Goal: Information Seeking & Learning: Learn about a topic

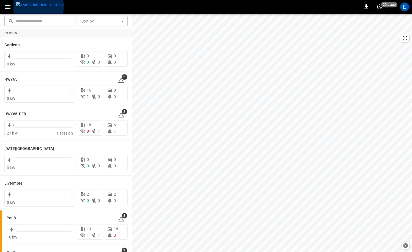
drag, startPoint x: 38, startPoint y: 7, endPoint x: 46, endPoint y: 9, distance: 8.3
click at [38, 7] on img "menu" at bounding box center [40, 5] width 49 height 7
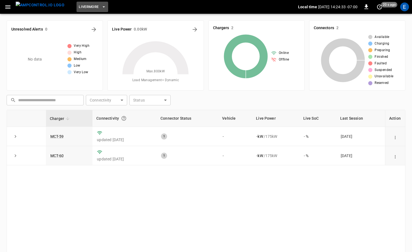
click at [86, 3] on button "Livermore" at bounding box center [91, 7] width 31 height 11
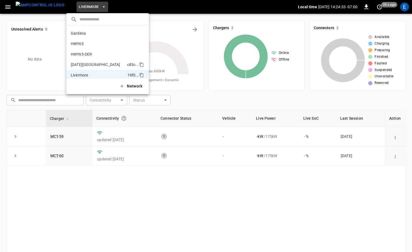
scroll to position [40, 0]
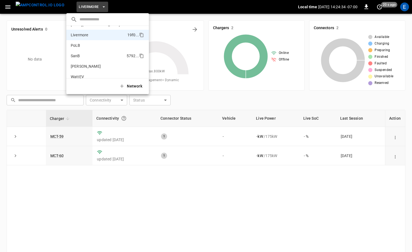
click at [95, 53] on li "SanB 5792 ..." at bounding box center [107, 56] width 82 height 10
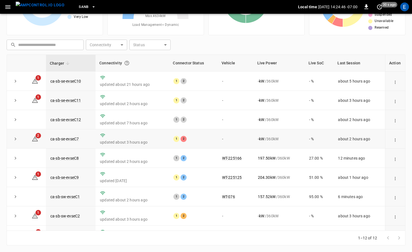
scroll to position [72, 0]
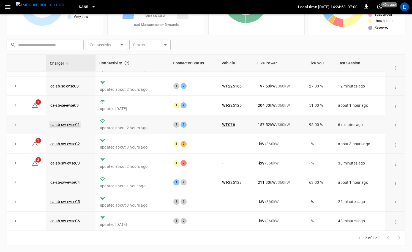
click at [72, 123] on link "ca-sb-sw-evseC1" at bounding box center [65, 124] width 32 height 7
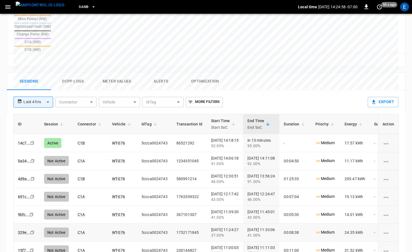
scroll to position [232, 0]
click at [51, 9] on img "menu" at bounding box center [40, 5] width 49 height 7
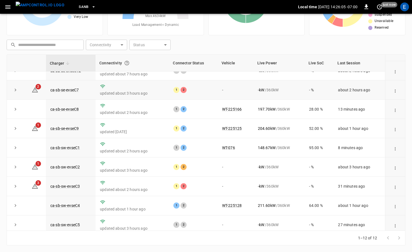
scroll to position [72, 0]
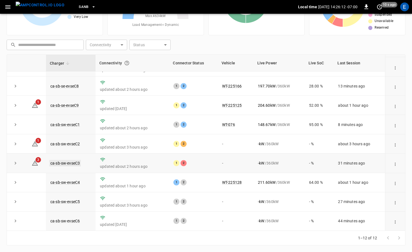
click at [74, 163] on link "ca-sb-sw-evseC3" at bounding box center [65, 163] width 32 height 7
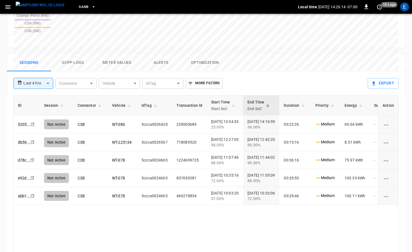
scroll to position [262, 0]
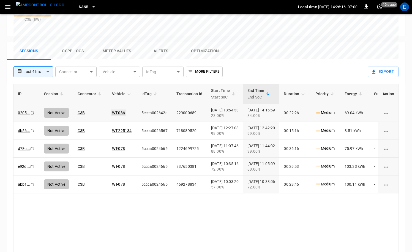
click at [122, 109] on link "WT-086" at bounding box center [118, 112] width 15 height 7
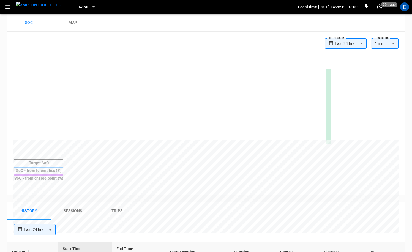
scroll to position [2, 0]
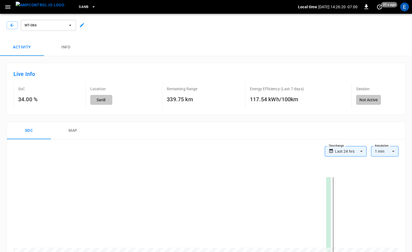
click at [78, 129] on button "map" at bounding box center [73, 131] width 44 height 18
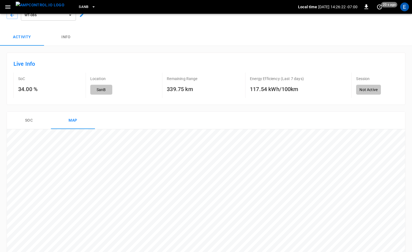
scroll to position [0, 0]
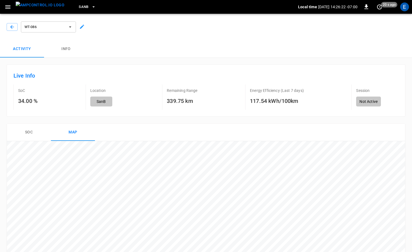
click at [39, 5] on img "menu" at bounding box center [40, 5] width 49 height 7
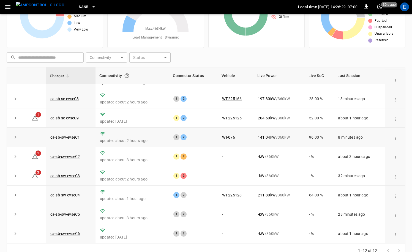
scroll to position [55, 0]
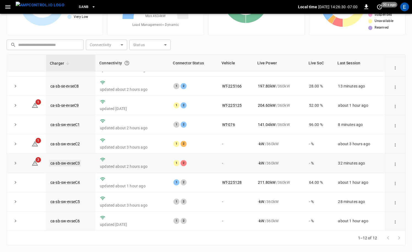
click at [74, 162] on link "ca-sb-sw-evseC3" at bounding box center [65, 163] width 32 height 7
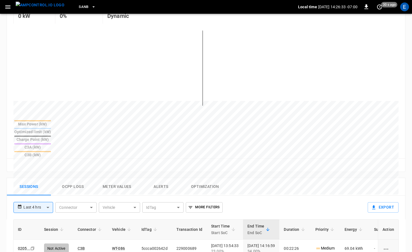
scroll to position [126, 0]
click at [33, 9] on img "menu" at bounding box center [40, 5] width 49 height 7
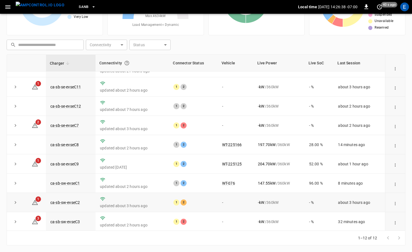
scroll to position [23, 0]
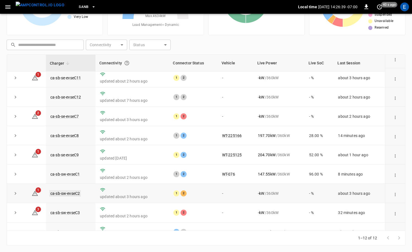
click at [71, 195] on link "ca-sb-sw-evseC2" at bounding box center [65, 193] width 32 height 7
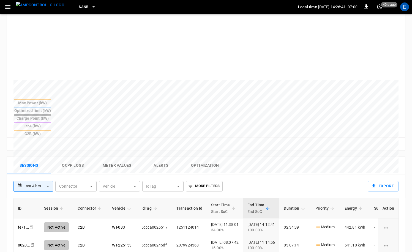
scroll to position [192, 0]
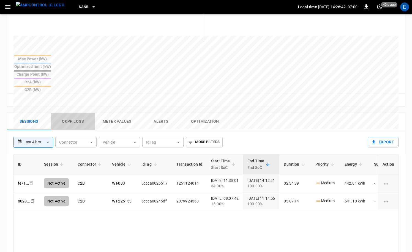
click at [71, 113] on button "Ocpp logs" at bounding box center [73, 122] width 44 height 18
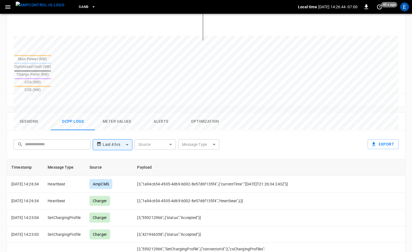
click at [202, 122] on body "**********" at bounding box center [206, 82] width 412 height 548
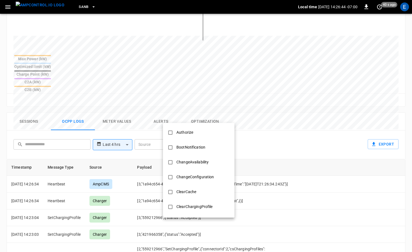
click at [198, 133] on li "Authorize" at bounding box center [198, 132] width 71 height 15
type input "*********"
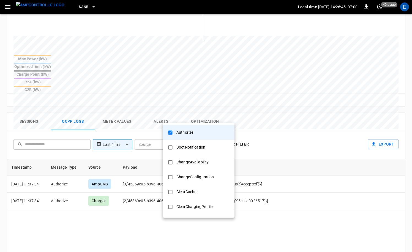
click at [291, 151] on div at bounding box center [206, 126] width 412 height 252
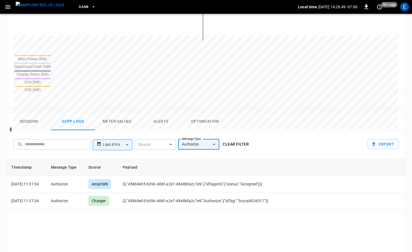
click at [38, 6] on img "menu" at bounding box center [40, 5] width 49 height 7
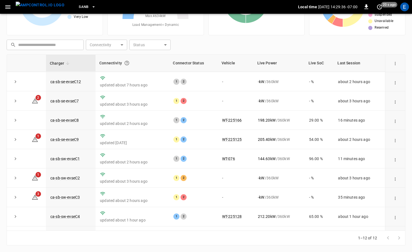
scroll to position [43, 0]
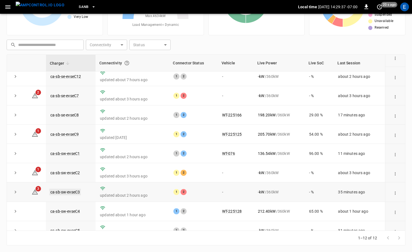
click at [76, 192] on link "ca-sb-sw-evseC3" at bounding box center [65, 192] width 32 height 7
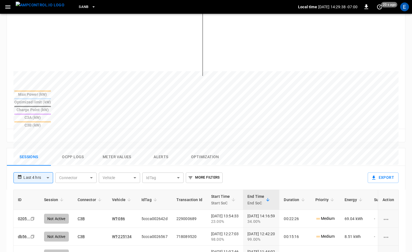
scroll to position [167, 0]
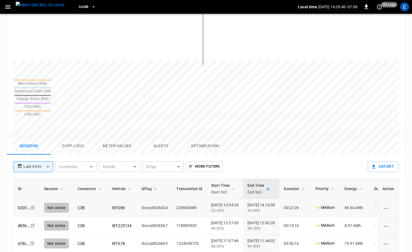
click at [114, 199] on td "WT-086" at bounding box center [121, 208] width 29 height 18
click at [114, 204] on link "WT-086" at bounding box center [118, 207] width 15 height 7
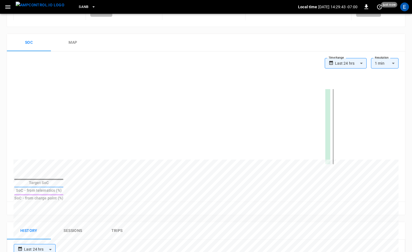
scroll to position [67, 0]
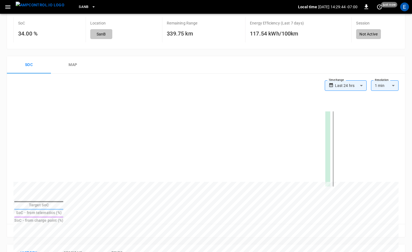
click at [77, 67] on button "map" at bounding box center [73, 65] width 44 height 18
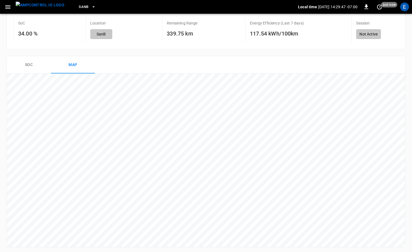
click at [26, 13] on button "menu" at bounding box center [39, 7] width 53 height 14
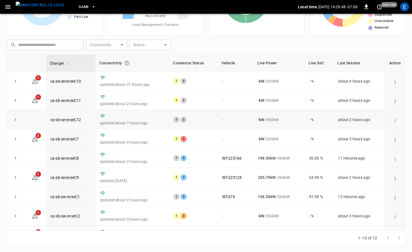
scroll to position [72, 0]
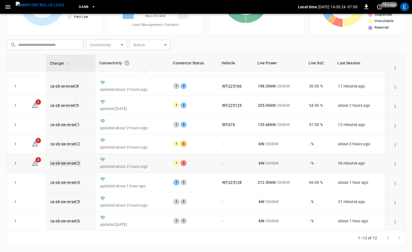
click at [78, 163] on link "ca-sb-sw-evseC3" at bounding box center [65, 163] width 32 height 7
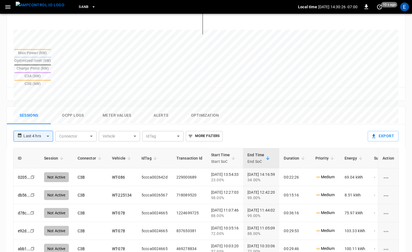
scroll to position [0, 0]
click at [75, 107] on button "Ocpp logs" at bounding box center [73, 116] width 44 height 18
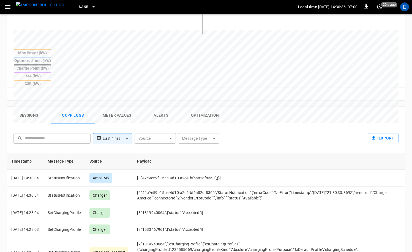
click at [213, 111] on body "**********" at bounding box center [206, 76] width 412 height 548
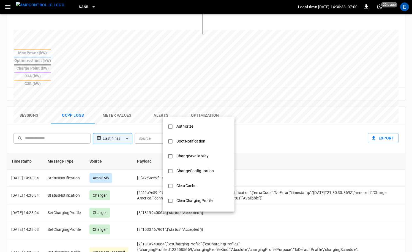
click at [28, 93] on div at bounding box center [206, 126] width 412 height 252
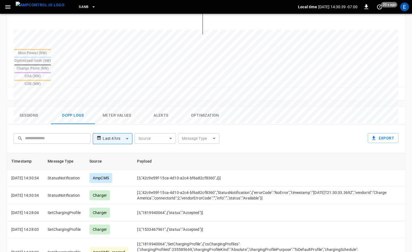
click at [36, 107] on button "Sessions" at bounding box center [29, 116] width 44 height 18
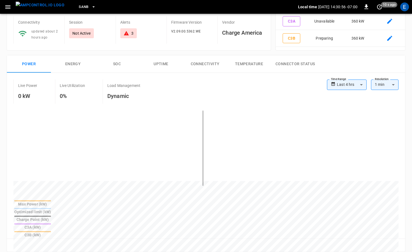
scroll to position [240, 0]
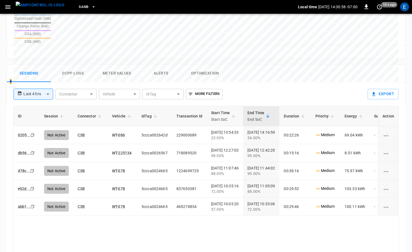
click at [75, 65] on button "Ocpp logs" at bounding box center [73, 74] width 44 height 18
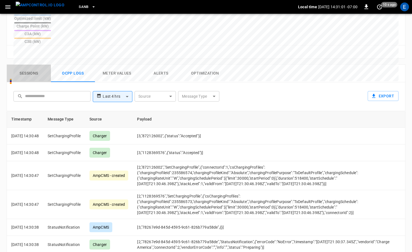
click at [27, 65] on button "Sessions" at bounding box center [29, 74] width 44 height 18
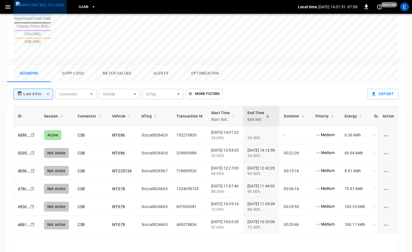
click at [40, 7] on img "menu" at bounding box center [40, 5] width 49 height 7
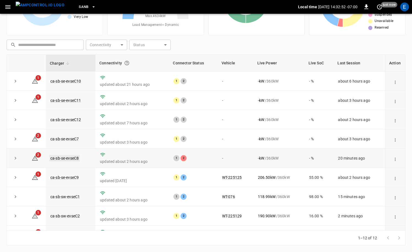
click at [61, 158] on link "ca-sb-se-evseC8" at bounding box center [64, 158] width 31 height 7
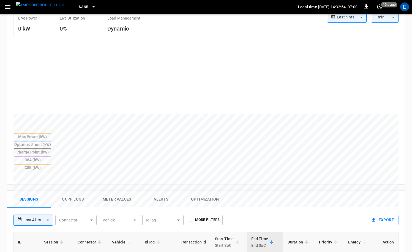
scroll to position [175, 0]
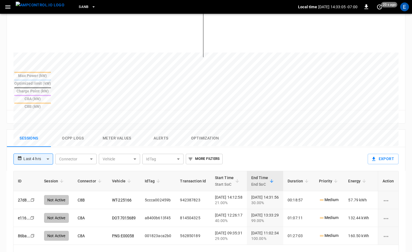
click at [286, 147] on div "**********" at bounding box center [187, 156] width 356 height 19
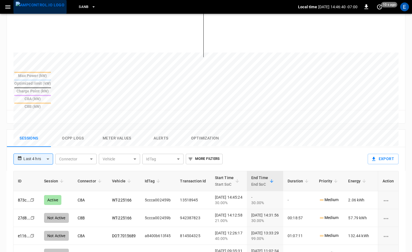
click at [45, 6] on img "menu" at bounding box center [40, 5] width 49 height 7
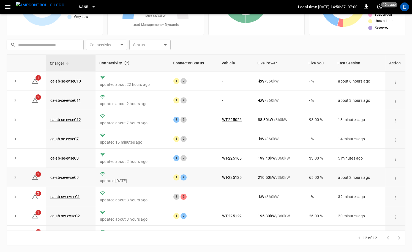
scroll to position [72, 0]
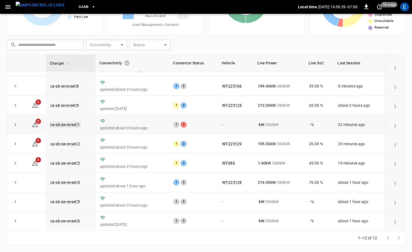
click at [74, 124] on link "ca-sb-sw-evseC1" at bounding box center [65, 124] width 32 height 7
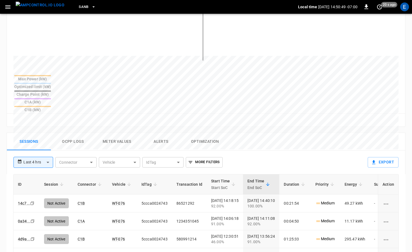
scroll to position [169, 0]
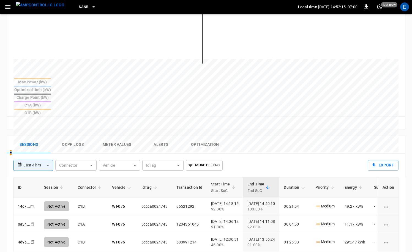
click at [31, 6] on img "menu" at bounding box center [40, 5] width 49 height 7
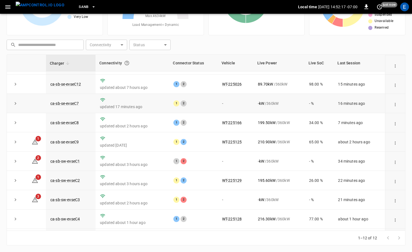
scroll to position [72, 0]
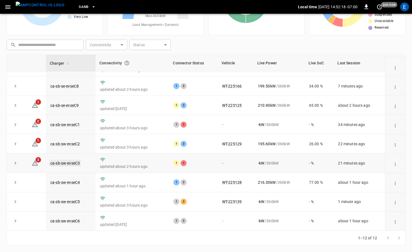
click at [78, 160] on link "ca-sb-sw-evseC3" at bounding box center [65, 163] width 32 height 7
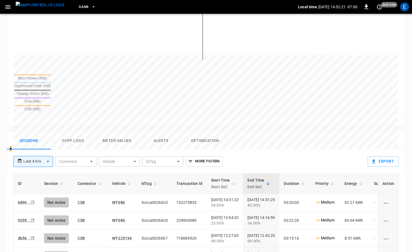
scroll to position [176, 0]
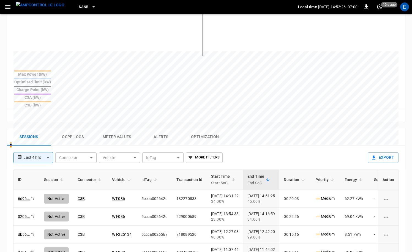
click at [42, 6] on img "menu" at bounding box center [40, 5] width 49 height 7
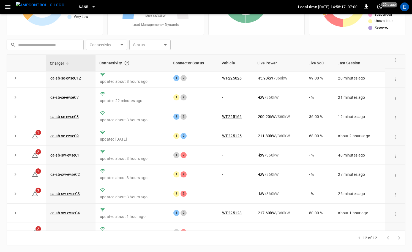
scroll to position [72, 0]
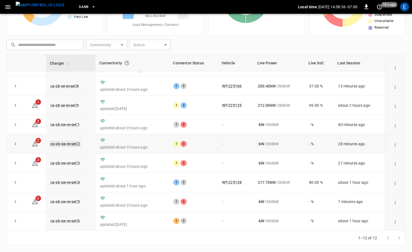
click at [66, 143] on link "ca-sb-sw-evseC2" at bounding box center [65, 143] width 32 height 7
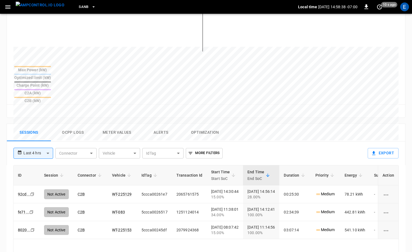
scroll to position [205, 0]
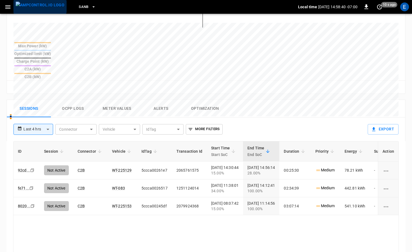
click at [40, 4] on img "menu" at bounding box center [40, 5] width 49 height 7
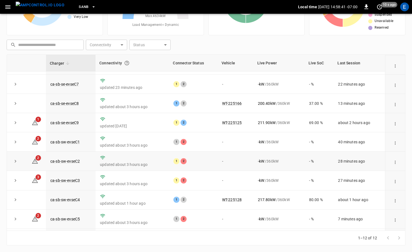
scroll to position [72, 0]
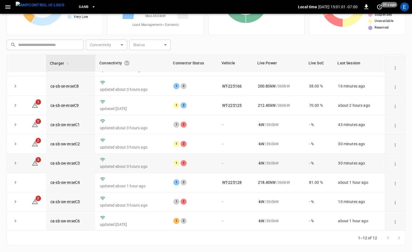
click at [75, 167] on td "ca-sb-sw-evseC3" at bounding box center [70, 162] width 49 height 19
click at [75, 164] on link "ca-sb-sw-evseC3" at bounding box center [65, 163] width 32 height 7
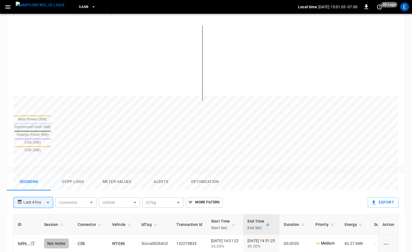
scroll to position [174, 0]
